Goal: Check status: Check status

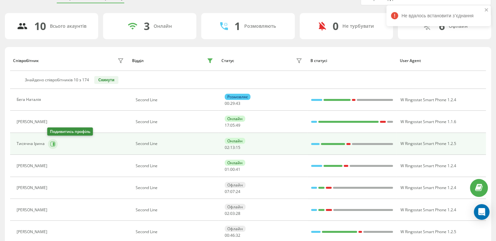
click at [53, 144] on icon at bounding box center [54, 143] width 2 height 3
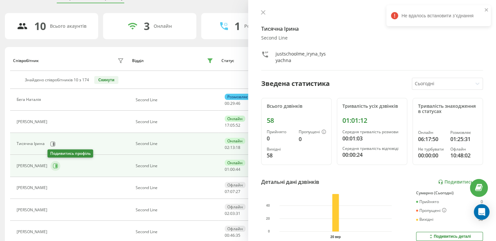
click at [53, 165] on icon at bounding box center [55, 165] width 5 height 5
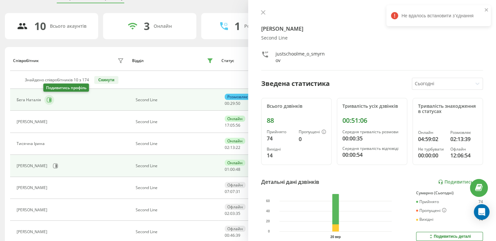
click at [48, 97] on icon at bounding box center [49, 99] width 5 height 5
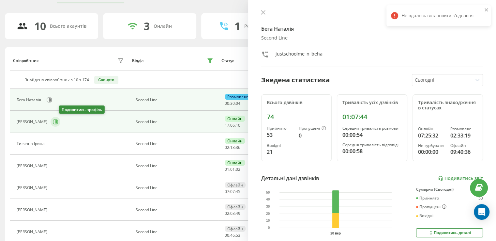
click at [57, 122] on icon at bounding box center [56, 121] width 2 height 3
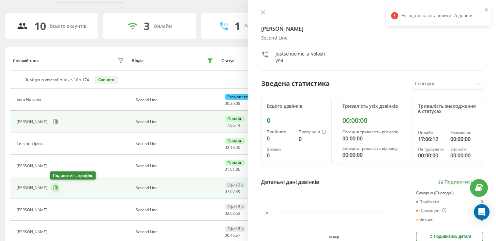
click at [55, 188] on icon at bounding box center [55, 187] width 5 height 5
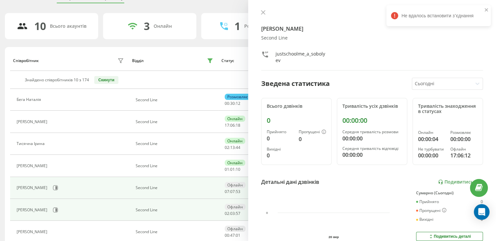
scroll to position [66, 0]
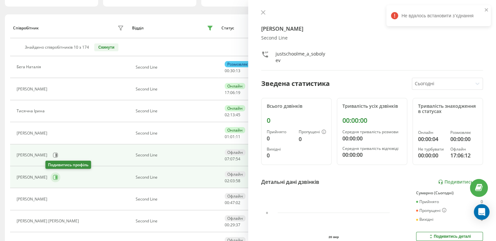
click at [55, 175] on icon at bounding box center [56, 176] width 2 height 3
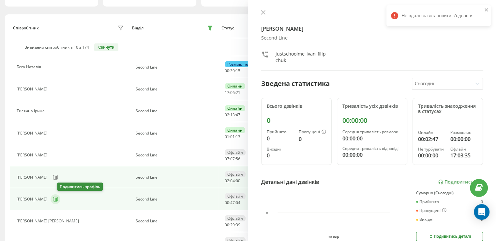
click at [58, 197] on icon at bounding box center [55, 198] width 5 height 5
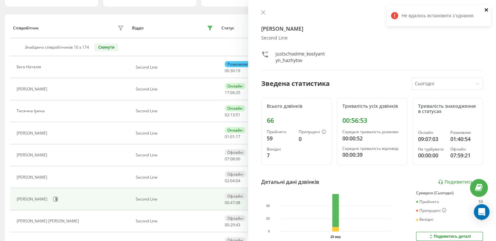
click at [488, 9] on icon "close" at bounding box center [486, 9] width 5 height 5
click at [262, 9] on div "Гажитов [PERSON_NAME] Second Line justschoolme_kostyantyn_hazhytov Зведена стат…" at bounding box center [372, 120] width 248 height 241
click at [262, 15] on button at bounding box center [263, 13] width 8 height 6
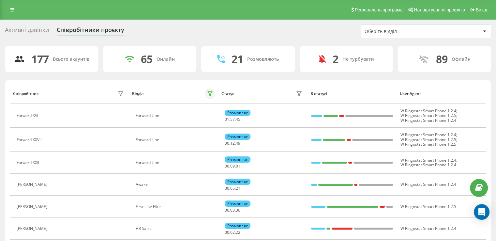
click at [208, 97] on button at bounding box center [210, 93] width 10 height 10
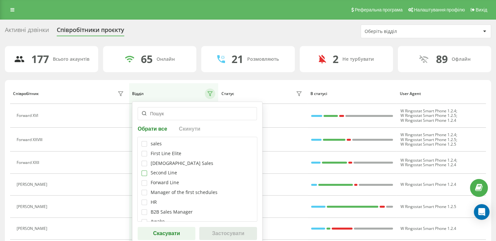
click at [145, 170] on label at bounding box center [144, 170] width 6 height 0
checkbox input "true"
click at [218, 233] on button "Застосувати" at bounding box center [228, 233] width 58 height 13
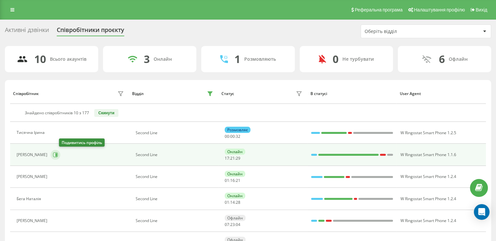
click at [60, 153] on button at bounding box center [56, 155] width 10 height 10
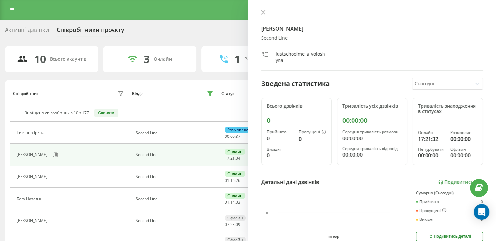
click at [260, 12] on button at bounding box center [263, 13] width 8 height 6
